Goal: Communication & Community: Answer question/provide support

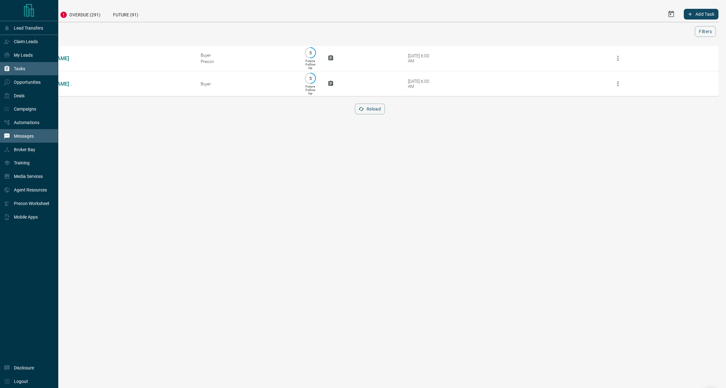
click at [23, 138] on p "Messages" at bounding box center [24, 136] width 20 height 5
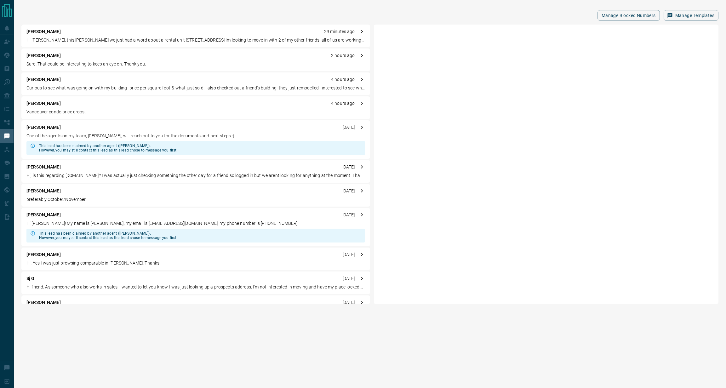
click at [79, 59] on div "[PERSON_NAME] 2 hours ago" at bounding box center [195, 55] width 339 height 7
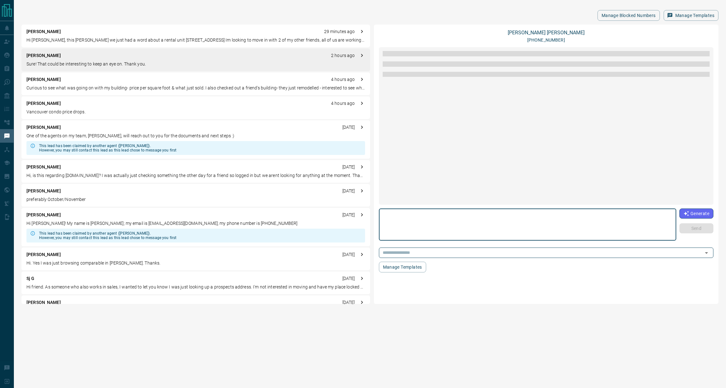
scroll to position [53, 0]
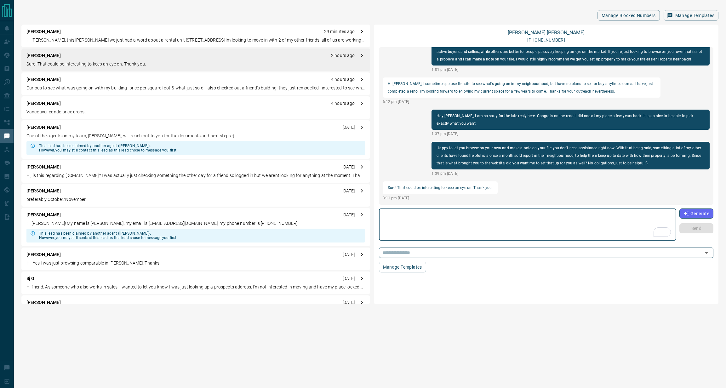
click at [467, 225] on textarea "To enrich screen reader interactions, please activate Accessibility in Grammarl…" at bounding box center [527, 224] width 288 height 27
type textarea "**********"
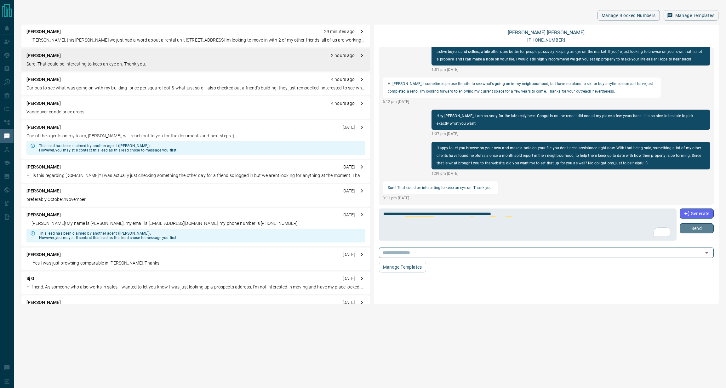
click at [691, 231] on button "Send" at bounding box center [697, 228] width 34 height 10
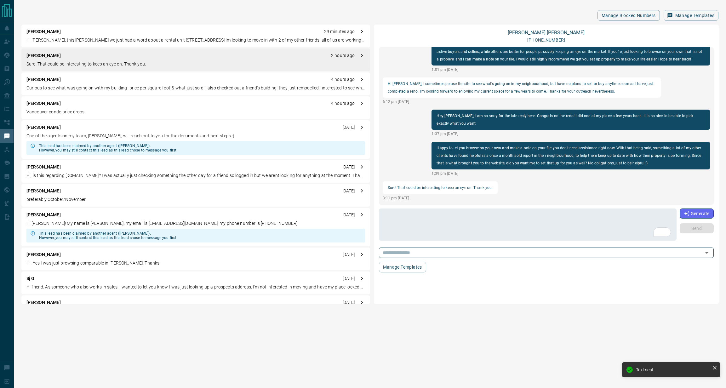
scroll to position [77, 0]
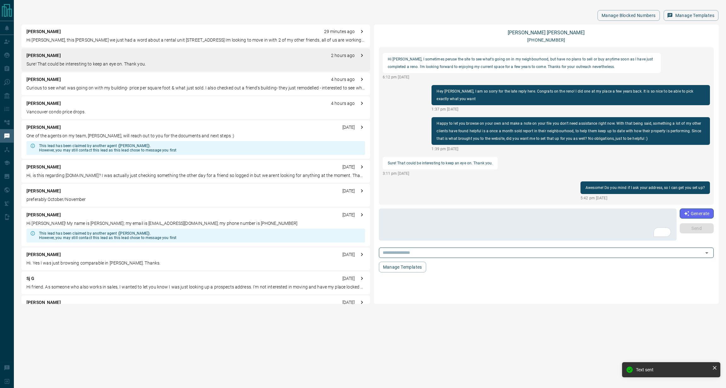
click at [60, 33] on div "[PERSON_NAME] 29 minutes ago" at bounding box center [195, 31] width 339 height 7
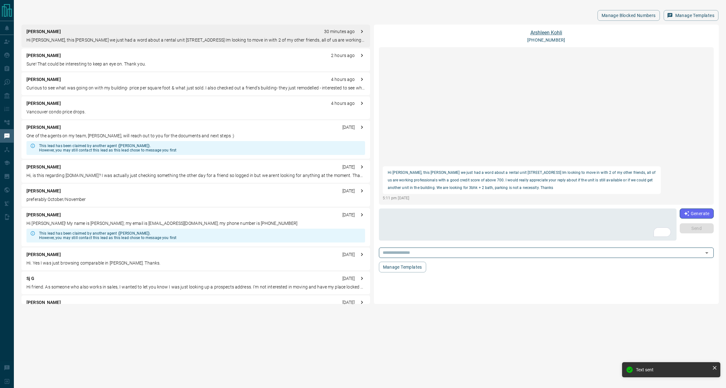
click at [534, 31] on link "[PERSON_NAME]" at bounding box center [546, 33] width 32 height 6
click at [130, 110] on p "Vancouver condo price drops." at bounding box center [195, 112] width 339 height 7
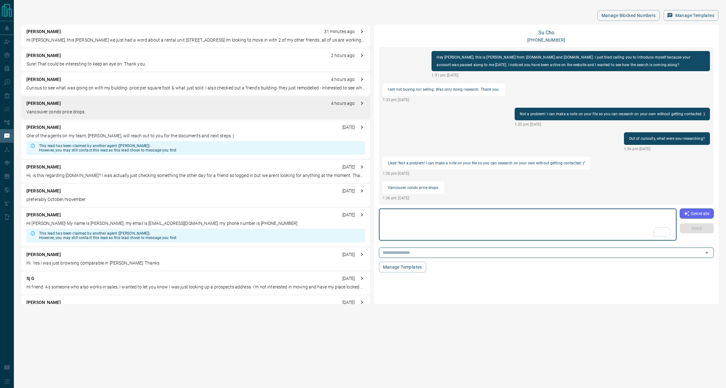
click at [550, 223] on textarea "To enrich screen reader interactions, please activate Accessibility in Grammarl…" at bounding box center [527, 224] width 289 height 27
type textarea "**********"
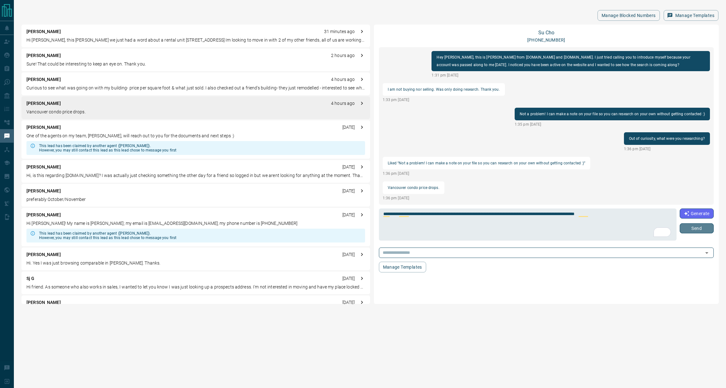
click at [706, 227] on button "Send" at bounding box center [697, 228] width 34 height 10
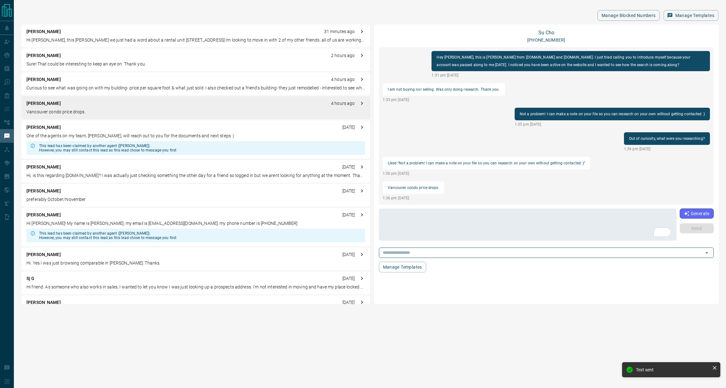
scroll to position [25, 0]
